Goal: Task Accomplishment & Management: Use online tool/utility

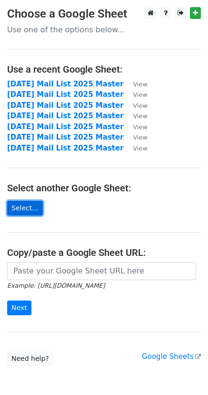
click at [24, 205] on link "Select..." at bounding box center [25, 208] width 36 height 15
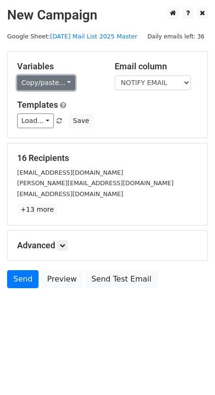
click at [58, 81] on link "Copy/paste..." at bounding box center [46, 83] width 58 height 15
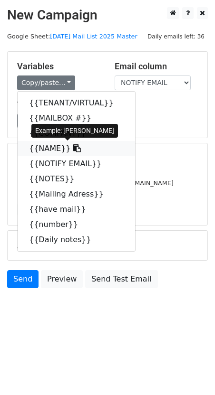
click at [46, 150] on link "{{NAME}}" at bounding box center [76, 148] width 117 height 15
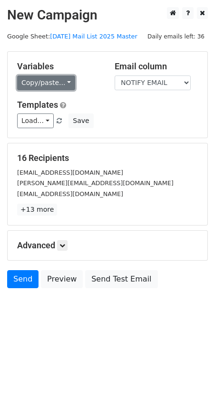
click at [45, 85] on link "Copy/paste..." at bounding box center [46, 83] width 58 height 15
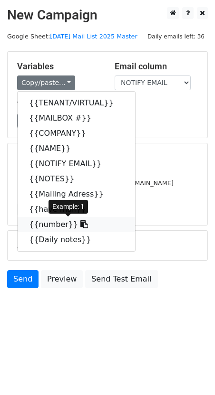
click at [53, 223] on link "{{number}}" at bounding box center [76, 224] width 117 height 15
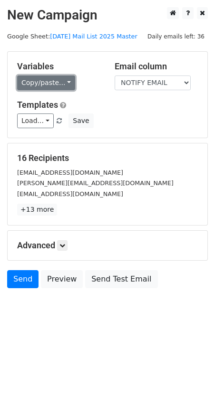
click at [62, 81] on link "Copy/paste..." at bounding box center [46, 83] width 58 height 15
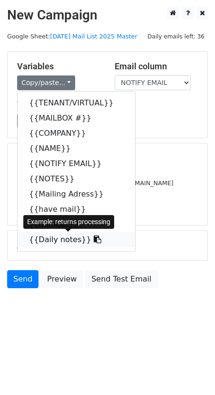
click at [54, 242] on link "{{Daily notes}}" at bounding box center [76, 239] width 117 height 15
